Goal: Task Accomplishment & Management: Manage account settings

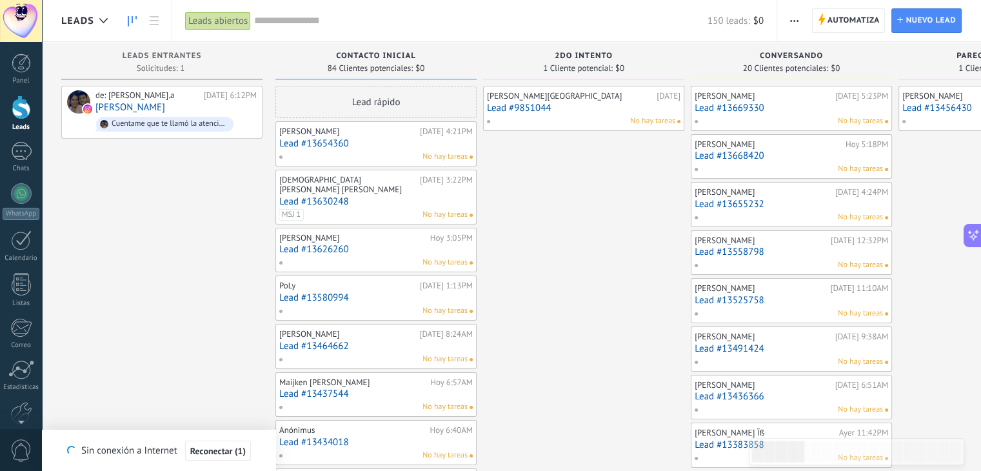
scroll to position [19, 0]
click at [771, 113] on div "[PERSON_NAME] [DATE] 5:23PM Lead #13669330 No hay tareas" at bounding box center [791, 108] width 193 height 37
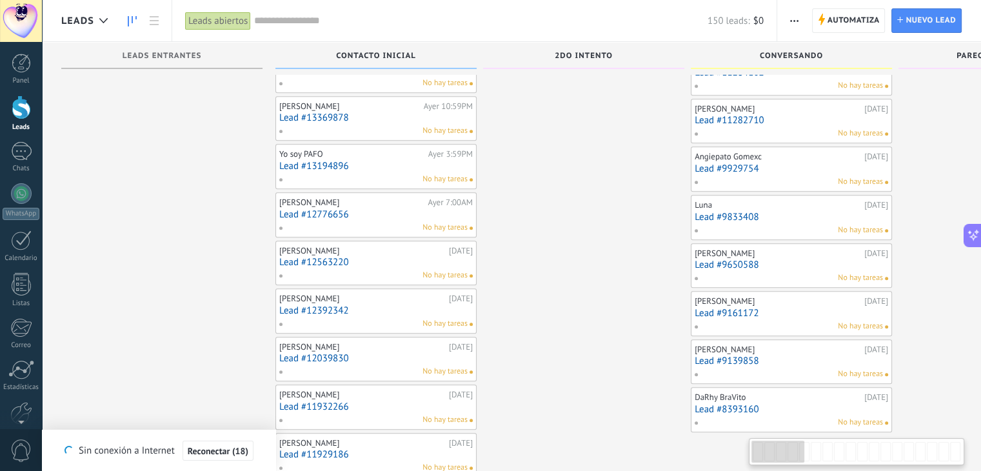
scroll to position [636, 0]
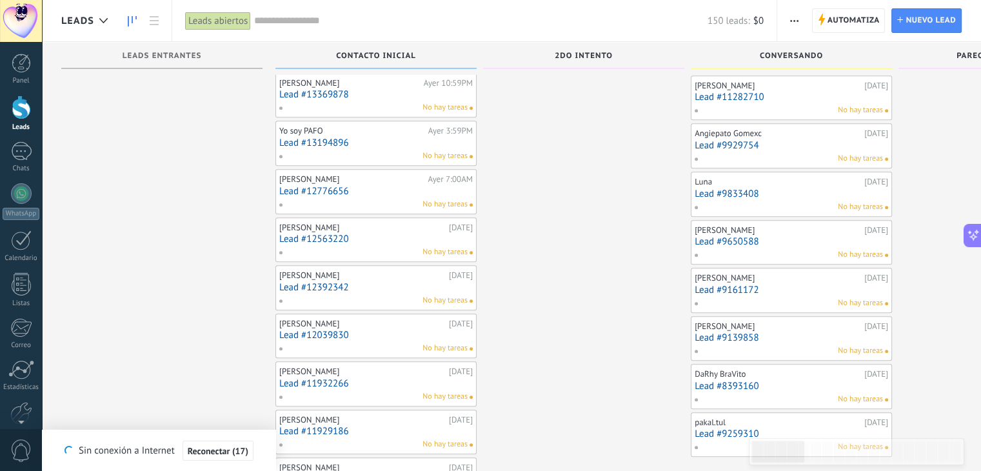
click at [794, 381] on link "Lead #8393160" at bounding box center [791, 386] width 193 height 11
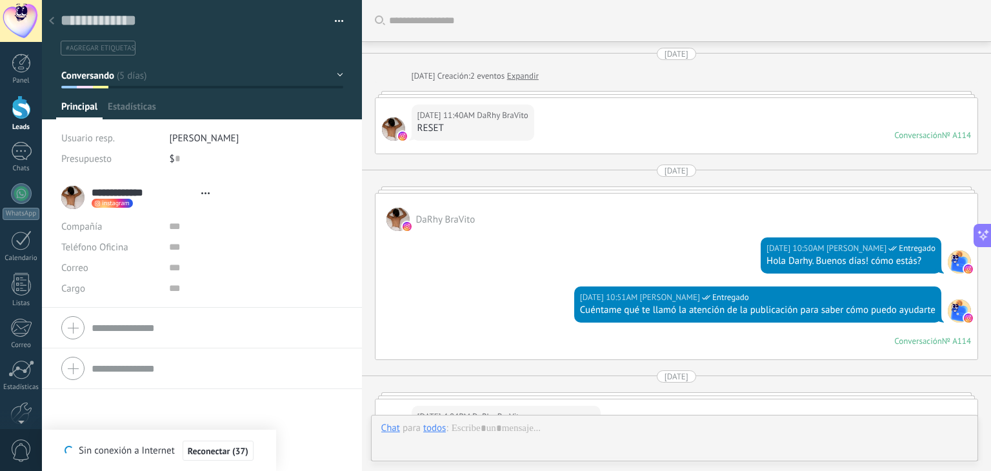
type textarea "**********"
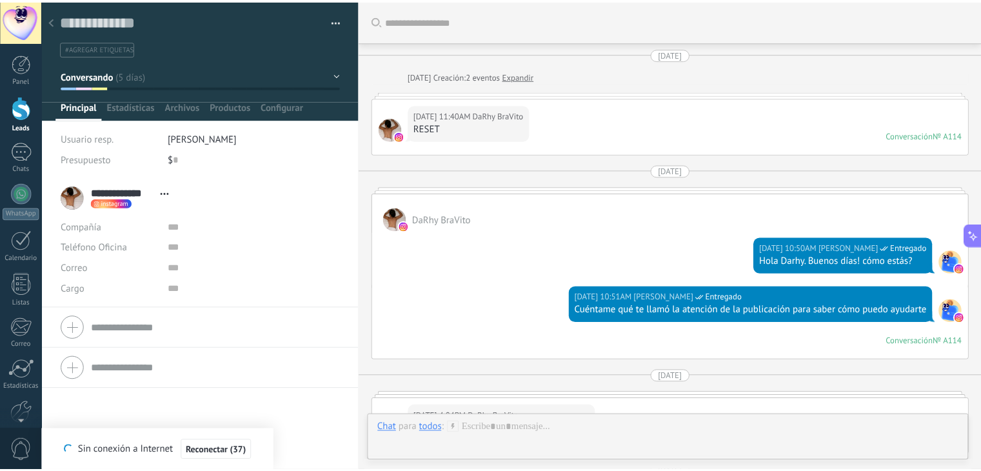
scroll to position [1331, 0]
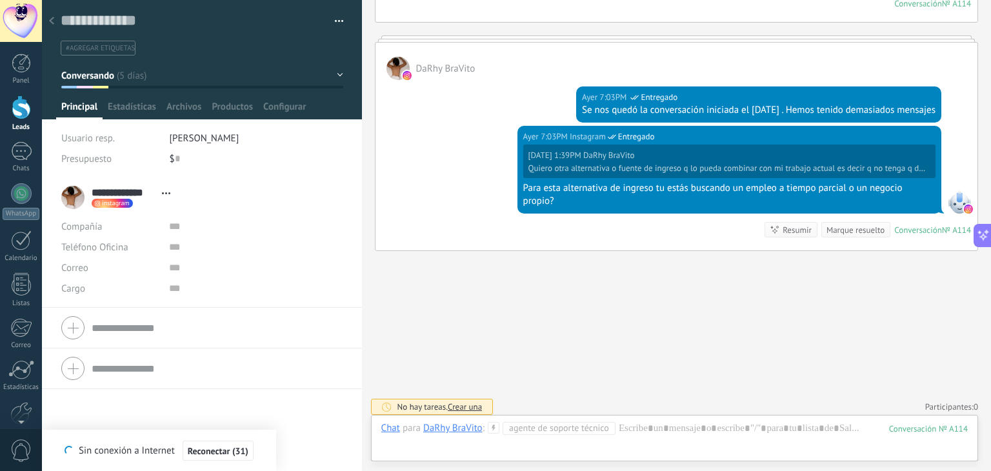
click at [15, 111] on div at bounding box center [21, 107] width 19 height 24
